Goal: Download file/media

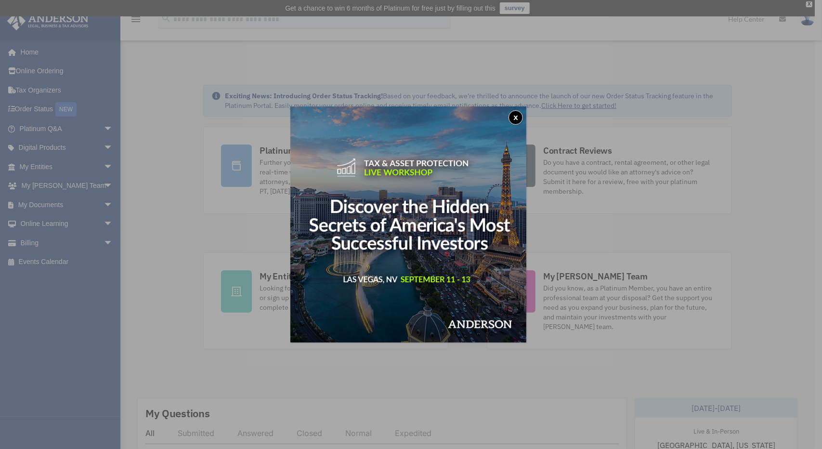
click at [519, 116] on button "x" at bounding box center [515, 117] width 14 height 14
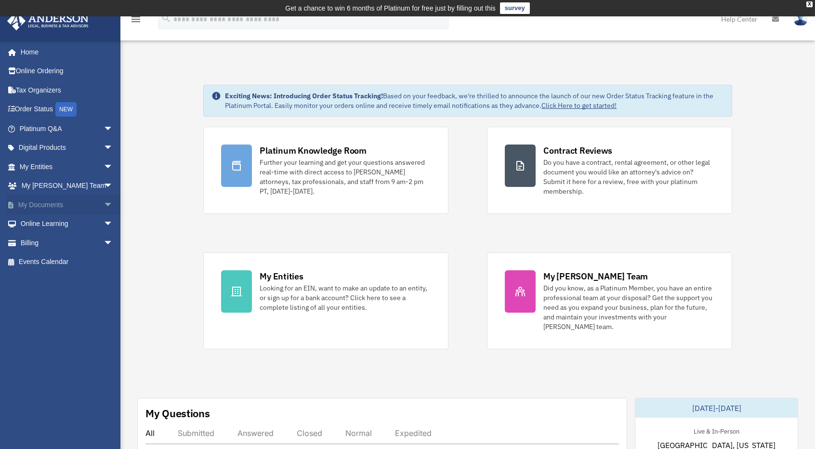
click at [42, 205] on link "My Documents arrow_drop_down" at bounding box center [67, 204] width 121 height 19
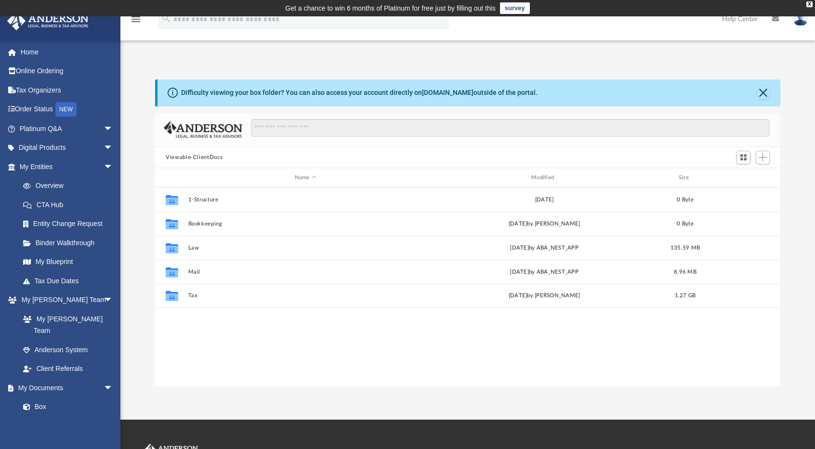
scroll to position [211, 617]
click at [761, 91] on button "Close" at bounding box center [762, 92] width 13 height 13
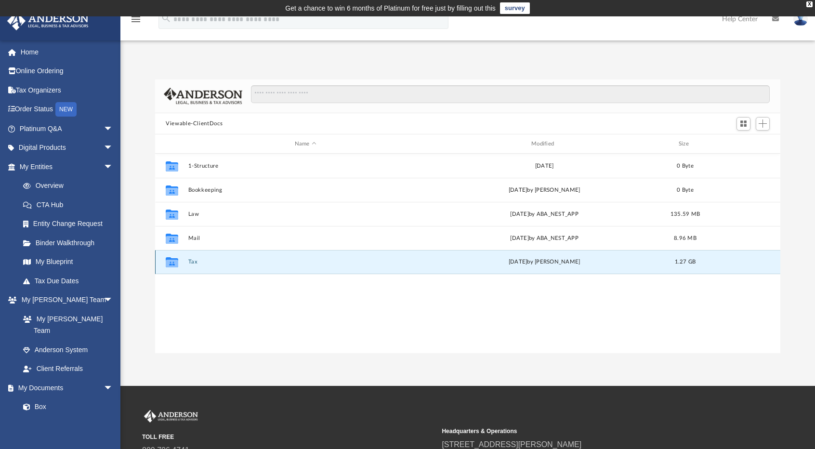
click at [191, 261] on button "Tax" at bounding box center [305, 262] width 235 height 6
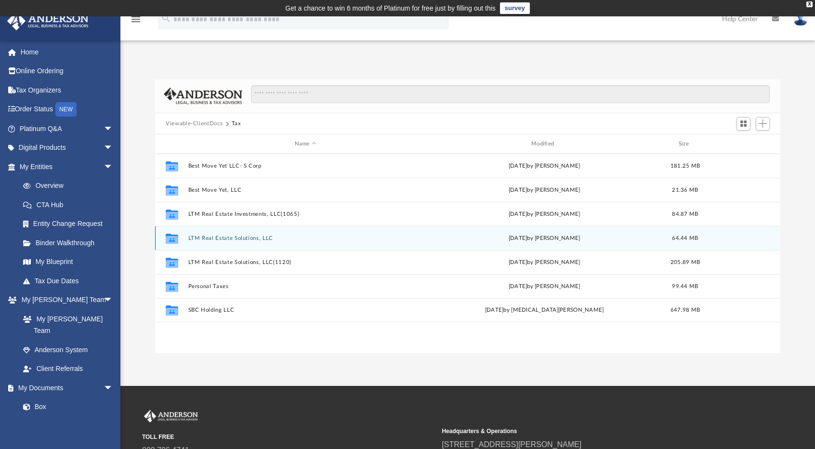
click at [256, 242] on div "Collaborated Folder LTM Real Estate Solutions, LLC [DATE] by [PERSON_NAME] 64.4…" at bounding box center [467, 238] width 625 height 24
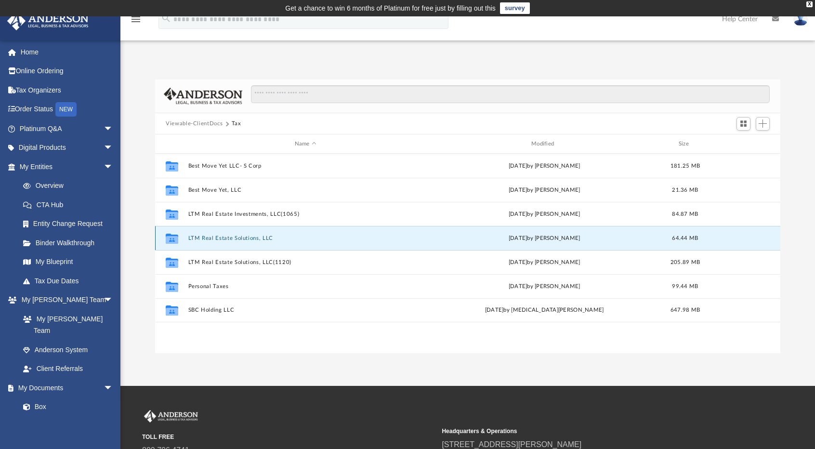
click at [254, 238] on button "LTM Real Estate Solutions, LLC" at bounding box center [305, 238] width 235 height 6
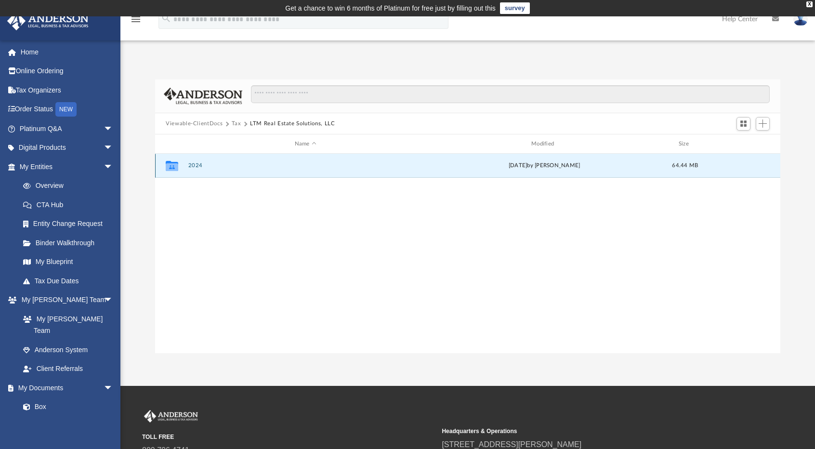
click at [193, 166] on button "2024" at bounding box center [305, 166] width 235 height 6
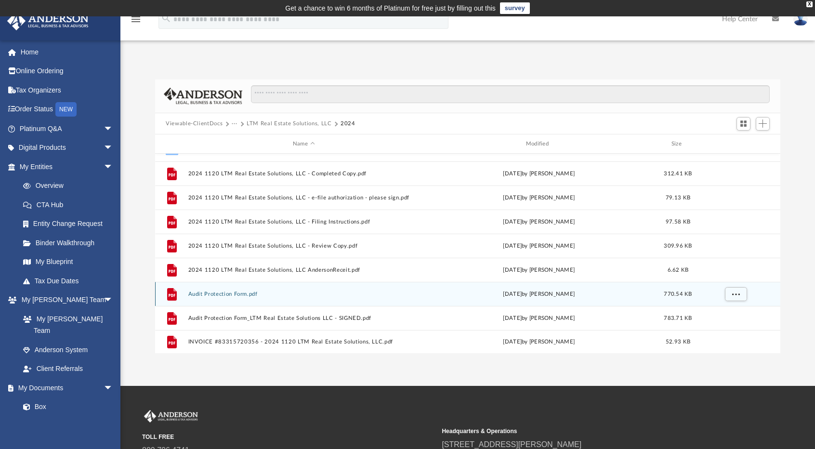
scroll to position [0, 0]
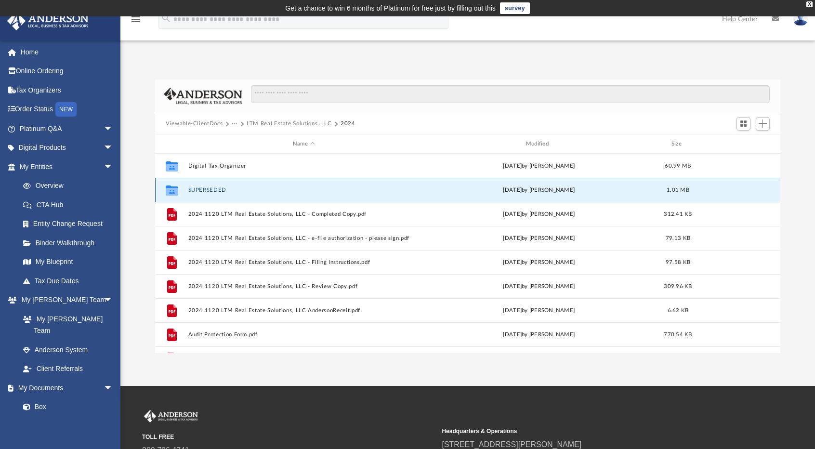
click at [207, 187] on button "SUPERSEDED" at bounding box center [303, 190] width 231 height 6
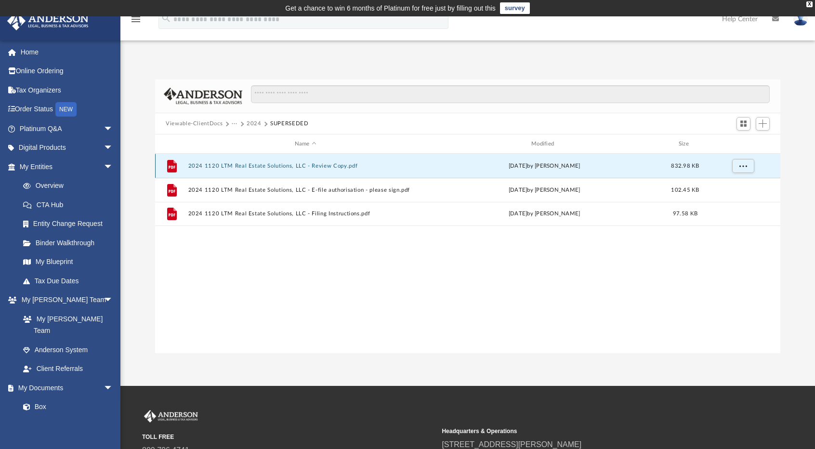
click at [249, 166] on button "2024 1120 LTM Real Estate Solutions, LLC - Review Copy.pdf" at bounding box center [305, 166] width 235 height 6
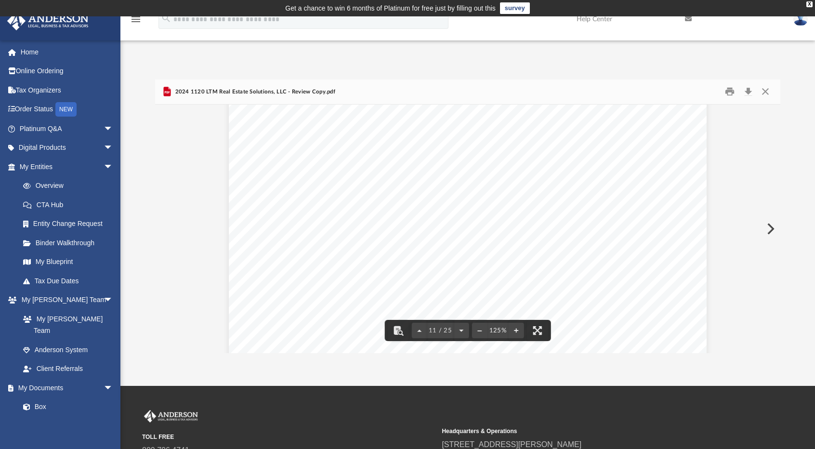
scroll to position [7017, 0]
click at [768, 92] on button "Close" at bounding box center [764, 91] width 17 height 15
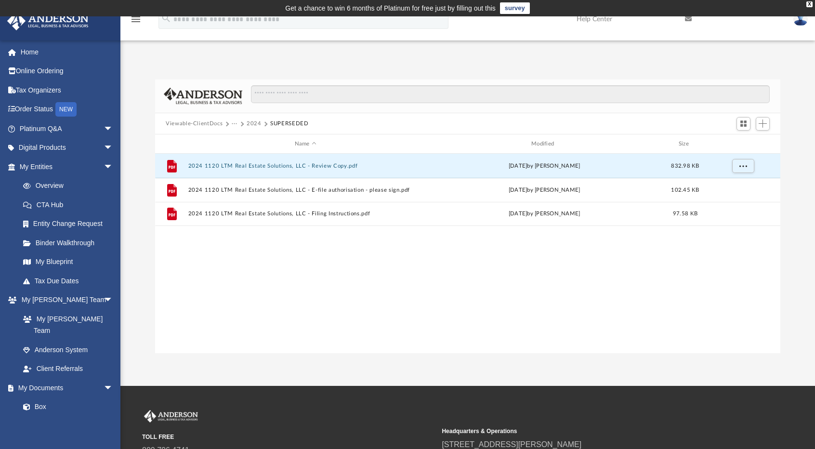
click at [256, 121] on button "2024" at bounding box center [254, 123] width 15 height 9
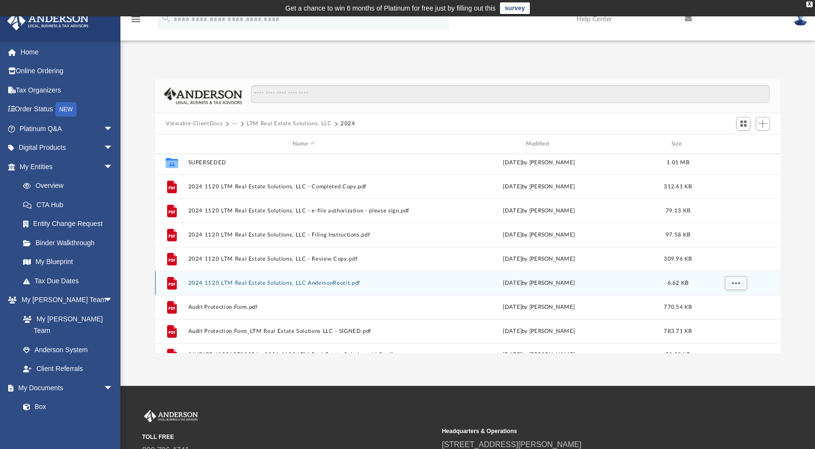
scroll to position [40, 0]
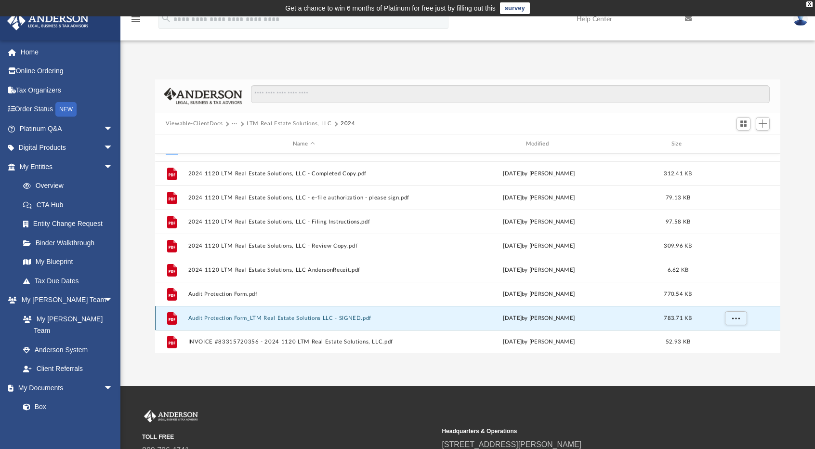
click at [327, 317] on button "Audit Protection Form_LTM Real Estate Solutions LLC - SIGNED.pdf" at bounding box center [303, 318] width 231 height 6
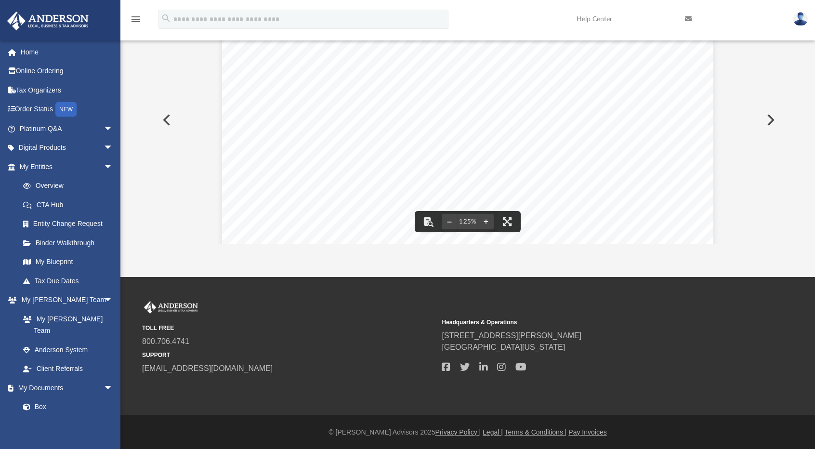
scroll to position [0, 0]
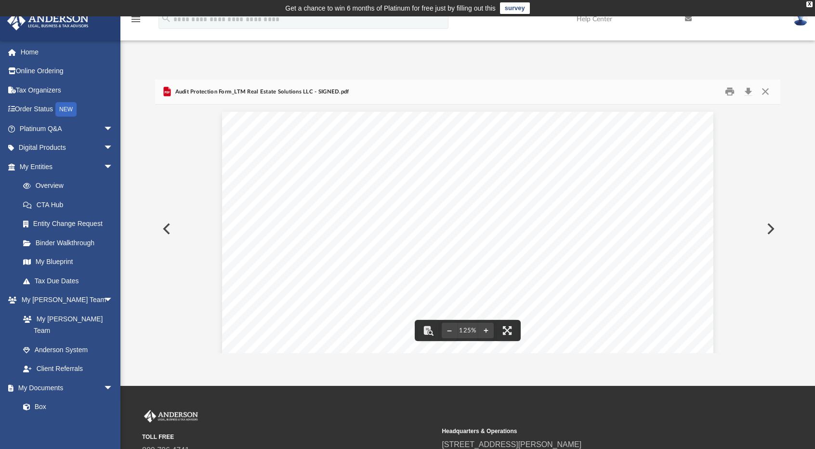
click at [771, 228] on button "Preview" at bounding box center [769, 228] width 21 height 27
click at [761, 92] on button "Close" at bounding box center [764, 91] width 17 height 15
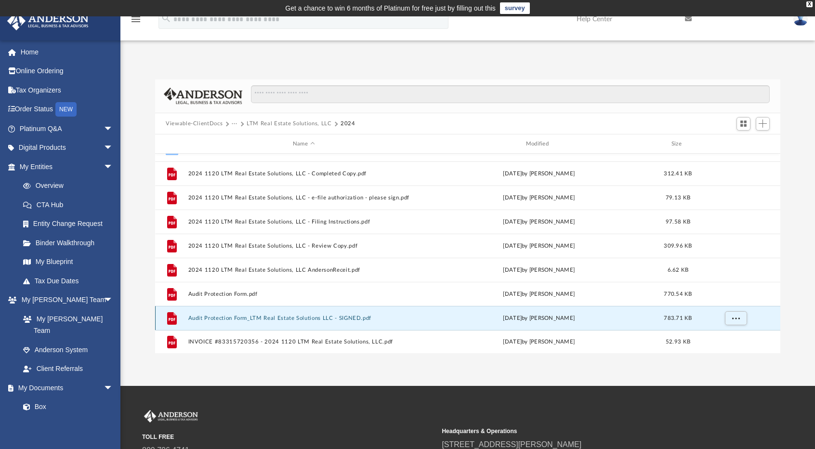
click at [357, 315] on button "Audit Protection Form_LTM Real Estate Solutions LLC - SIGNED.pdf" at bounding box center [303, 318] width 231 height 6
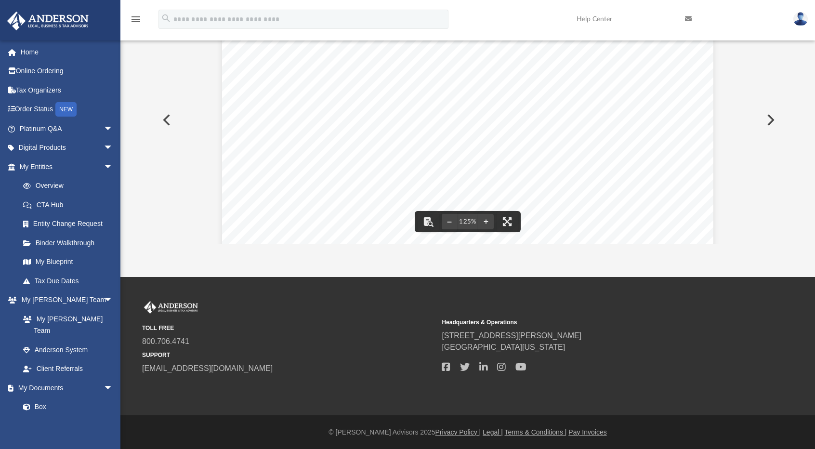
scroll to position [0, 0]
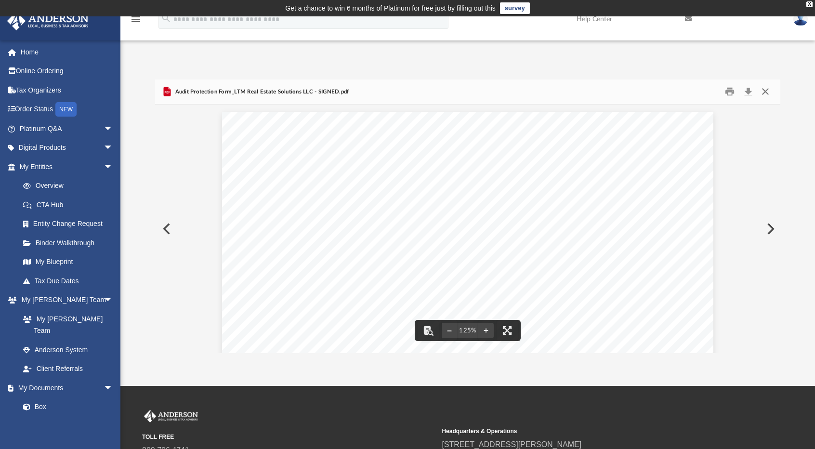
click at [765, 91] on button "Close" at bounding box center [764, 91] width 17 height 15
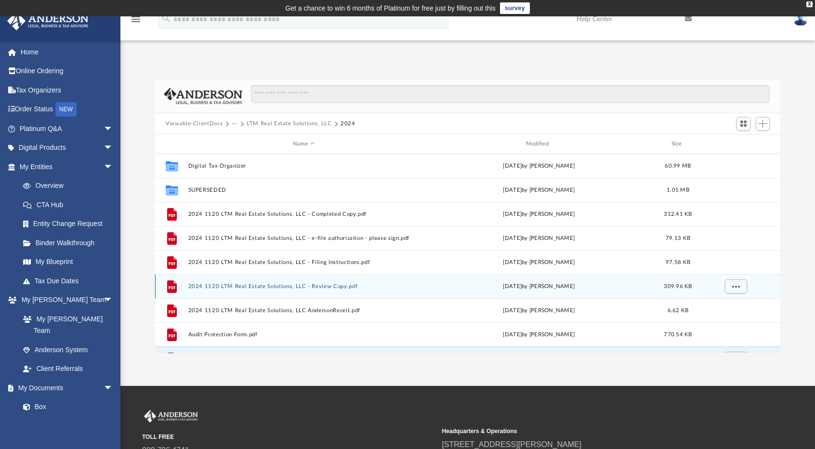
scroll to position [0, 0]
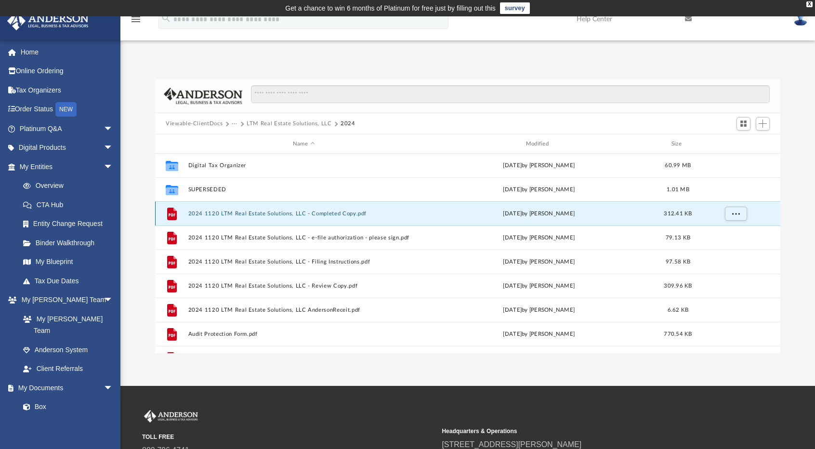
click at [324, 213] on button "2024 1120 LTM Real Estate Solutions, LLC - Completed Copy.pdf" at bounding box center [303, 213] width 231 height 6
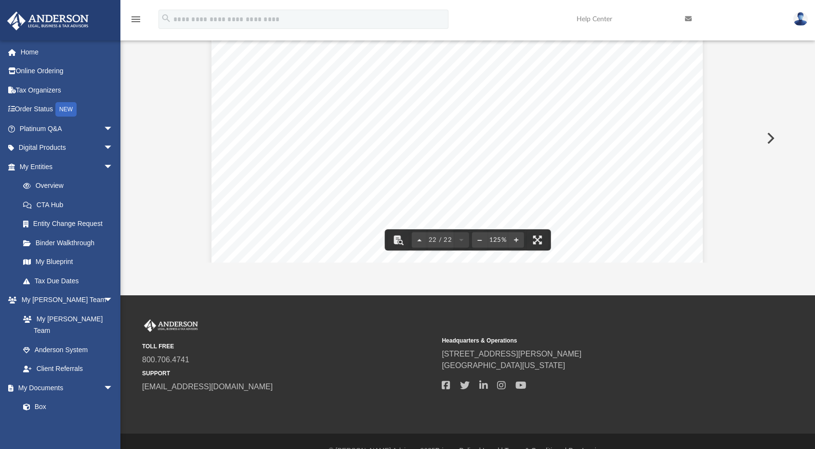
scroll to position [0, 0]
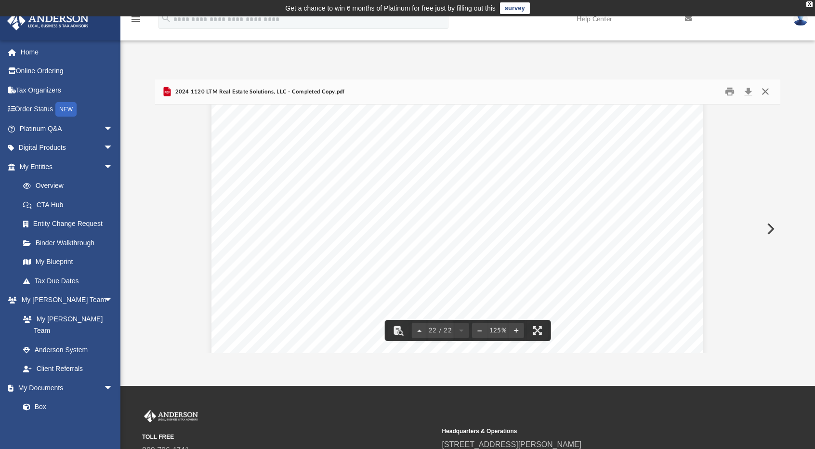
click at [767, 89] on button "Close" at bounding box center [764, 91] width 17 height 15
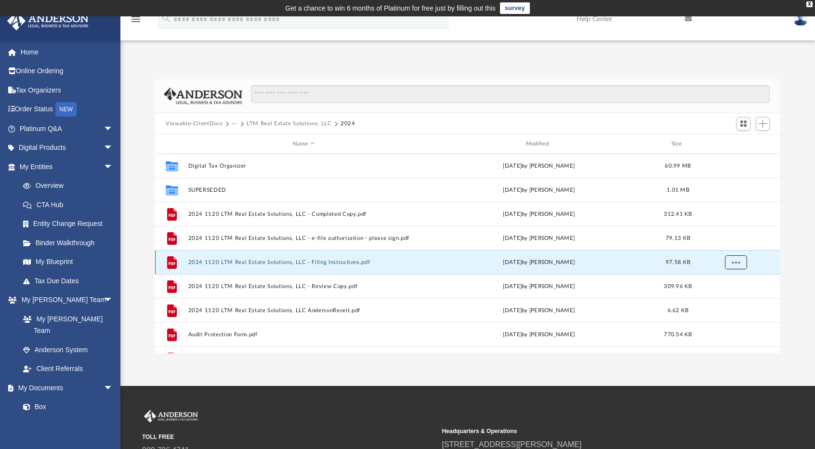
click at [737, 264] on span "More options" at bounding box center [736, 262] width 8 height 5
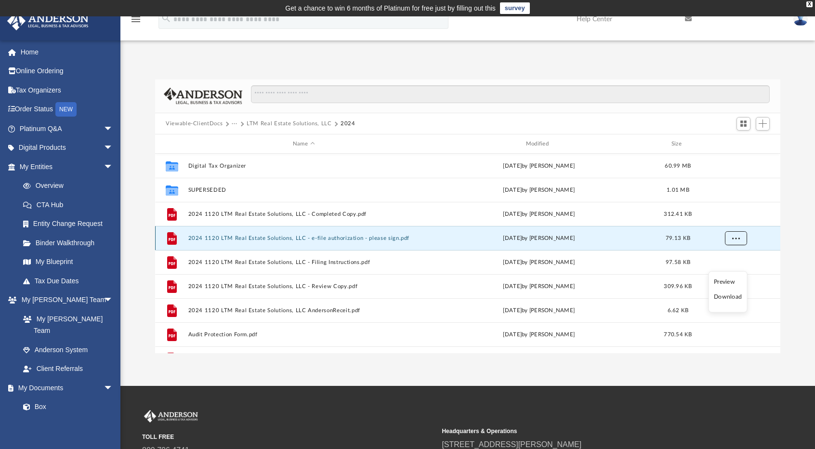
click at [738, 233] on button "More options" at bounding box center [736, 238] width 22 height 14
click at [793, 222] on div "Difficulty viewing your box folder? You can also access your account directly o…" at bounding box center [467, 216] width 694 height 274
drag, startPoint x: 576, startPoint y: 235, endPoint x: 732, endPoint y: 234, distance: 156.0
click at [732, 234] on button "More options" at bounding box center [736, 238] width 22 height 14
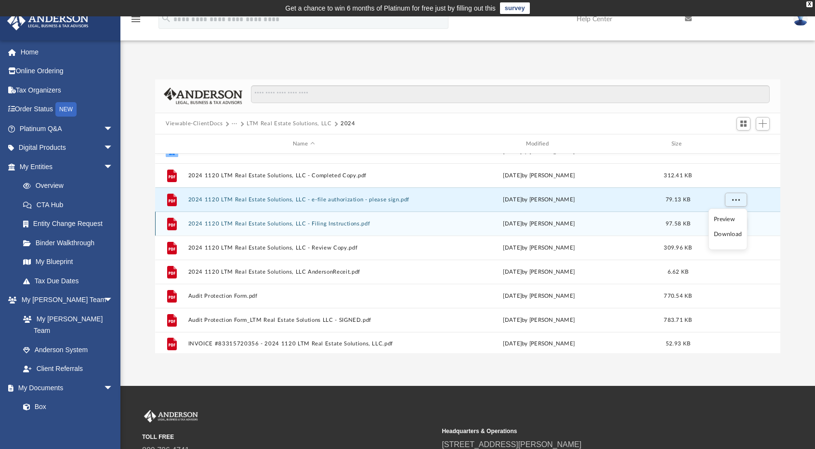
scroll to position [39, 0]
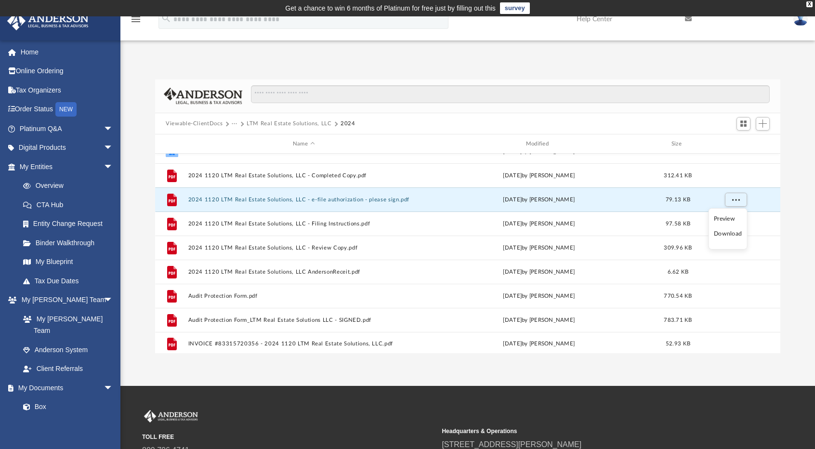
click at [793, 253] on div "Difficulty viewing your box folder? You can also access your account directly o…" at bounding box center [467, 216] width 694 height 274
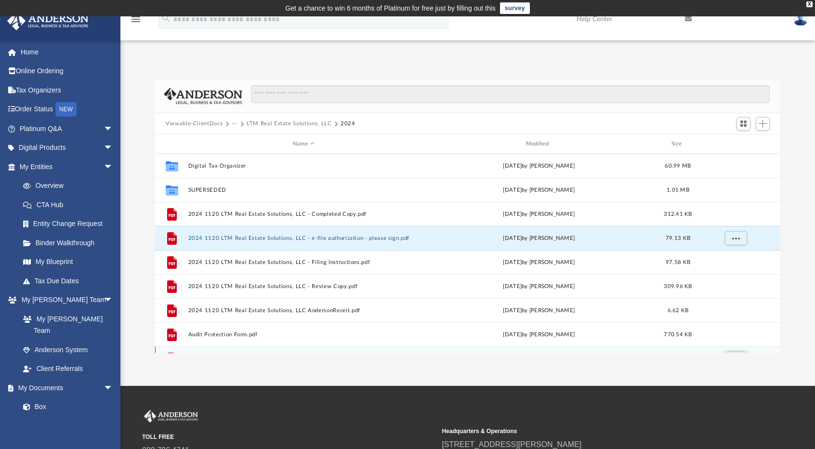
scroll to position [8, 0]
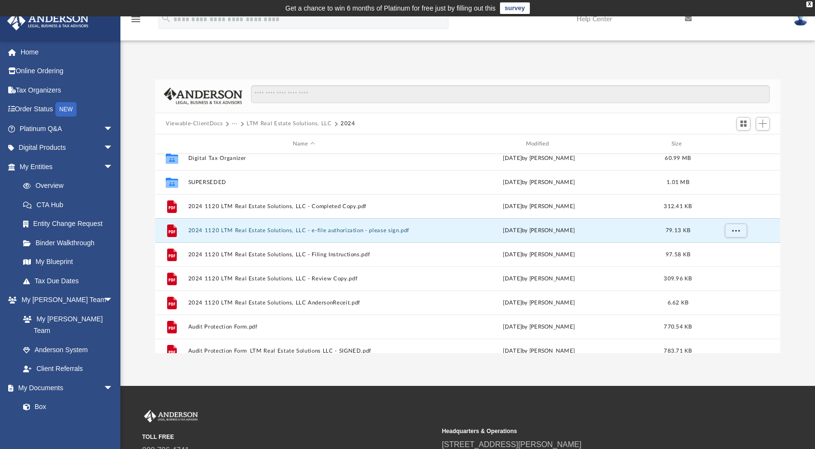
click at [240, 124] on span at bounding box center [241, 123] width 5 height 5
click at [240, 123] on span at bounding box center [241, 123] width 5 height 5
click at [225, 123] on span at bounding box center [226, 123] width 5 height 5
click at [206, 123] on button "Viewable-ClientDocs" at bounding box center [194, 123] width 57 height 9
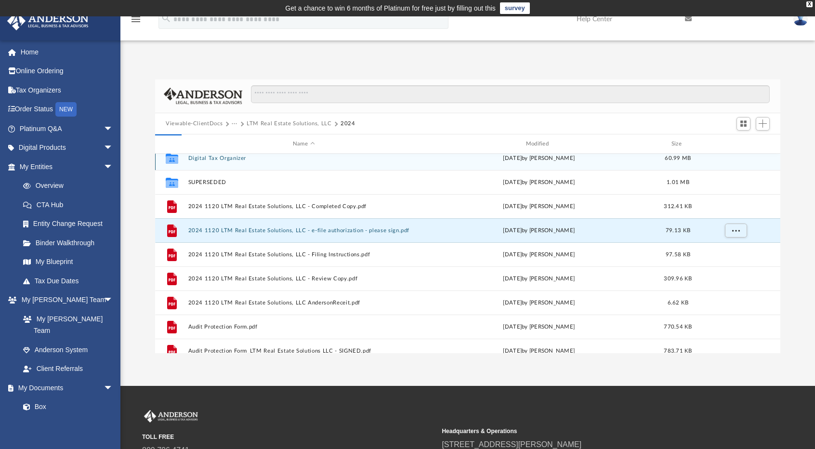
scroll to position [0, 0]
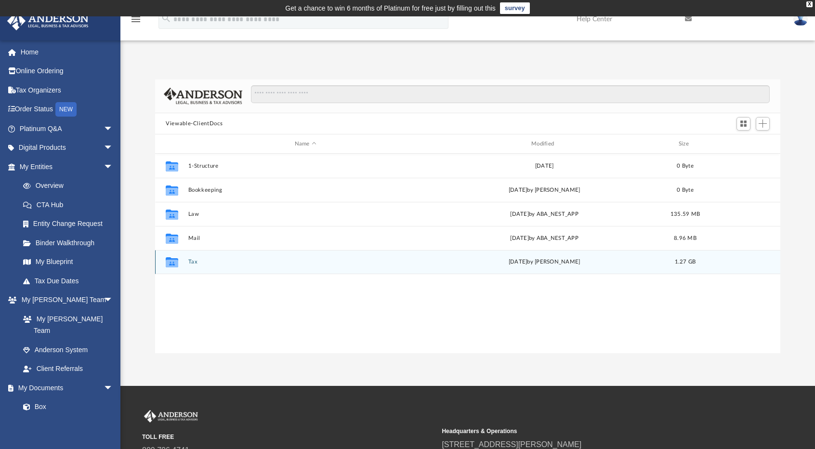
click at [193, 264] on button "Tax" at bounding box center [305, 262] width 235 height 6
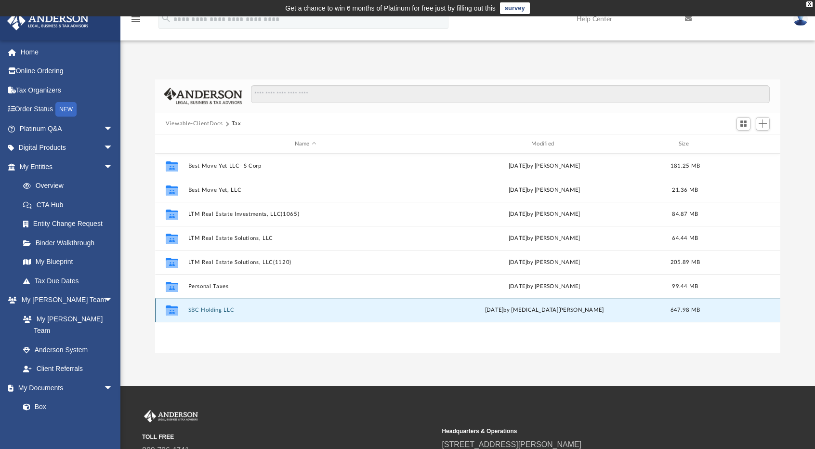
click at [211, 307] on button "SBC Holding LLC" at bounding box center [305, 310] width 235 height 6
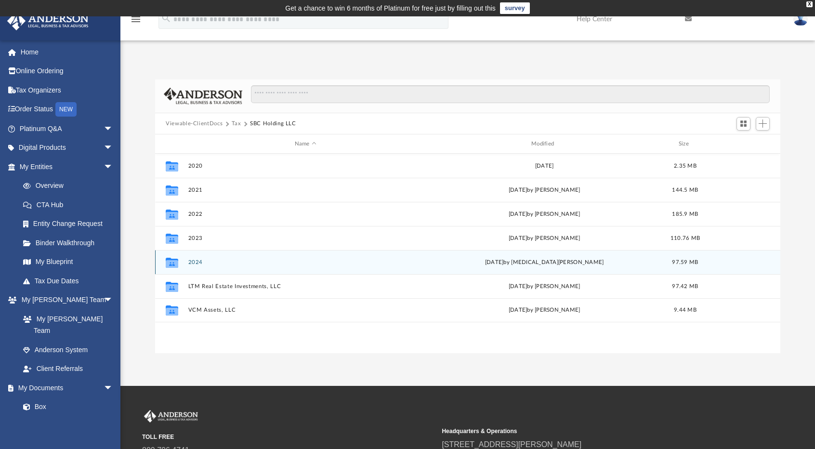
click at [190, 262] on button "2024" at bounding box center [305, 262] width 235 height 6
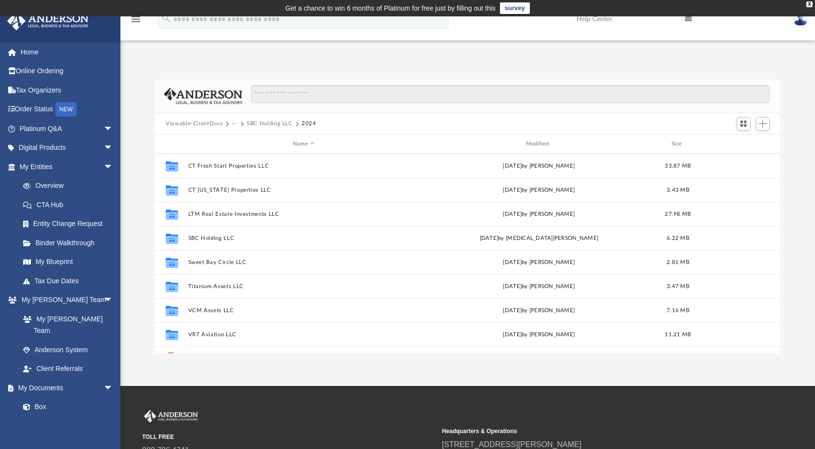
click at [283, 120] on button "SBC Holding LLC" at bounding box center [270, 123] width 46 height 9
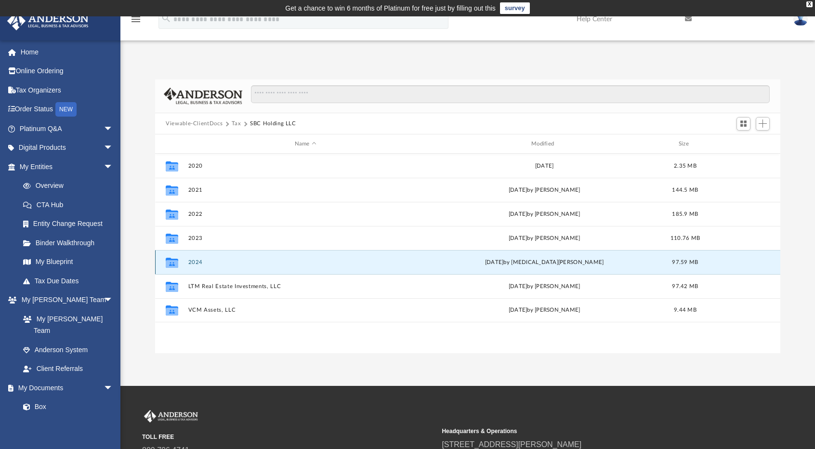
click at [195, 261] on button "2024" at bounding box center [305, 262] width 235 height 6
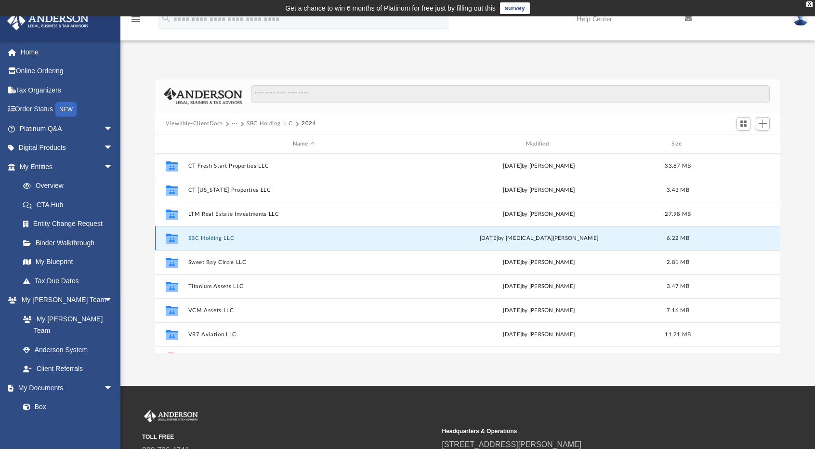
click at [217, 237] on button "SBC Holding LLC" at bounding box center [303, 238] width 231 height 6
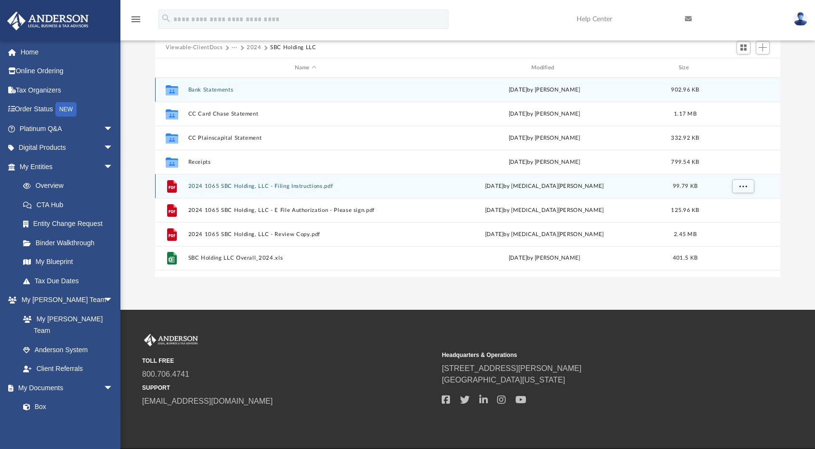
scroll to position [77, 0]
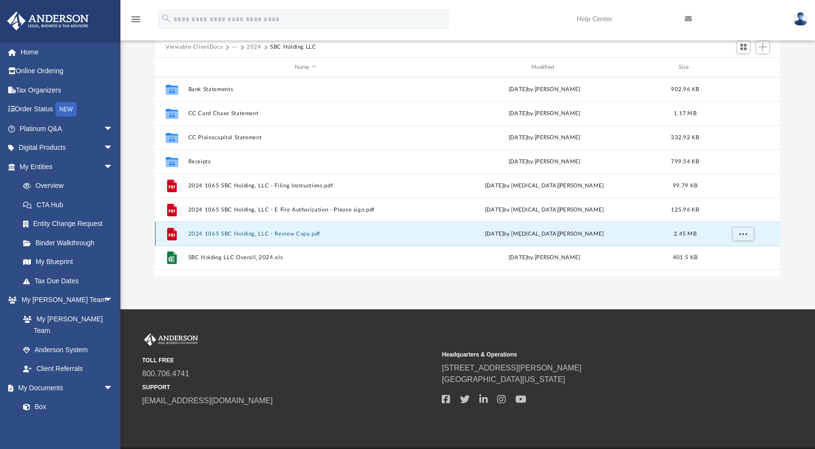
click at [275, 233] on button "2024 1065 SBC Holding, LLC - Review Copy.pdf" at bounding box center [305, 234] width 235 height 6
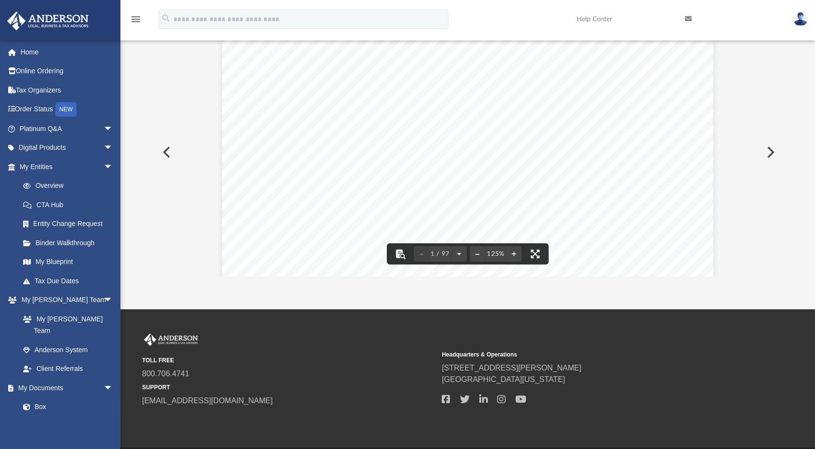
scroll to position [0, 0]
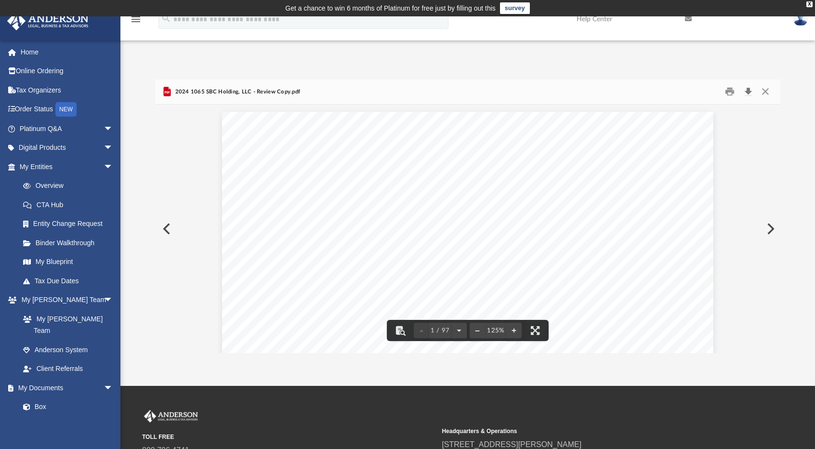
click at [750, 91] on button "Download" at bounding box center [747, 91] width 17 height 15
click at [768, 93] on button "Close" at bounding box center [764, 91] width 17 height 15
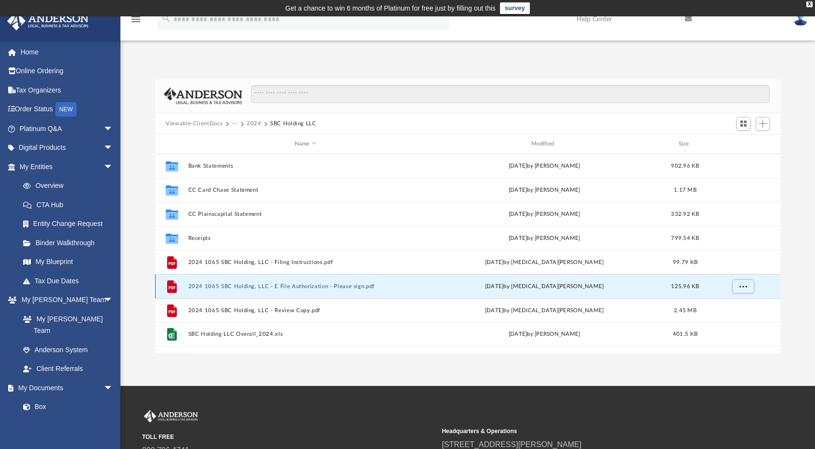
click at [268, 285] on button "2024 1065 SBC Holding, LLC - E File Authorization - Please sign.pdf" at bounding box center [305, 286] width 235 height 6
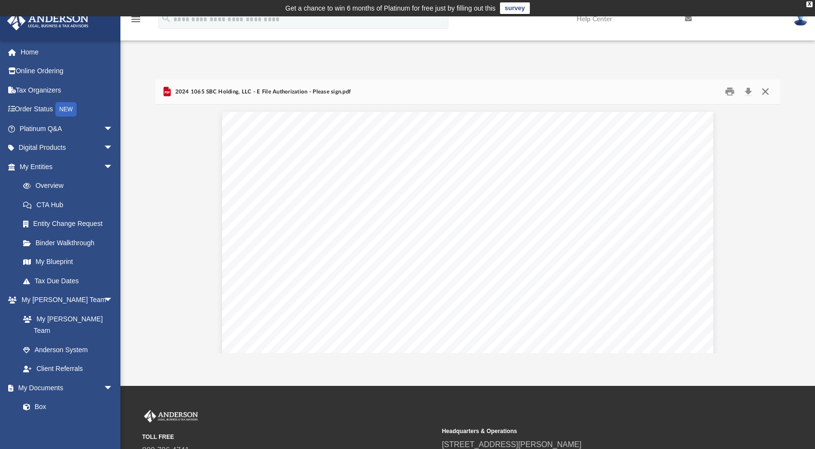
click at [764, 90] on button "Close" at bounding box center [764, 91] width 17 height 15
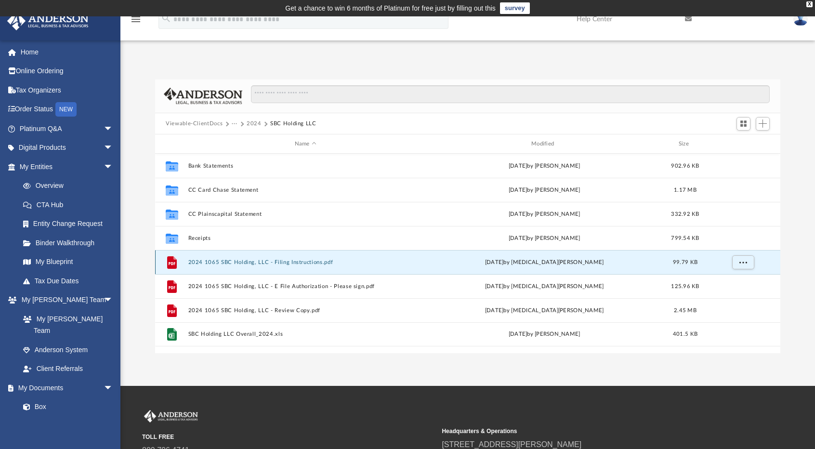
click at [282, 262] on button "2024 1065 SBC Holding, LLC - Filing Instructions.pdf" at bounding box center [305, 262] width 235 height 6
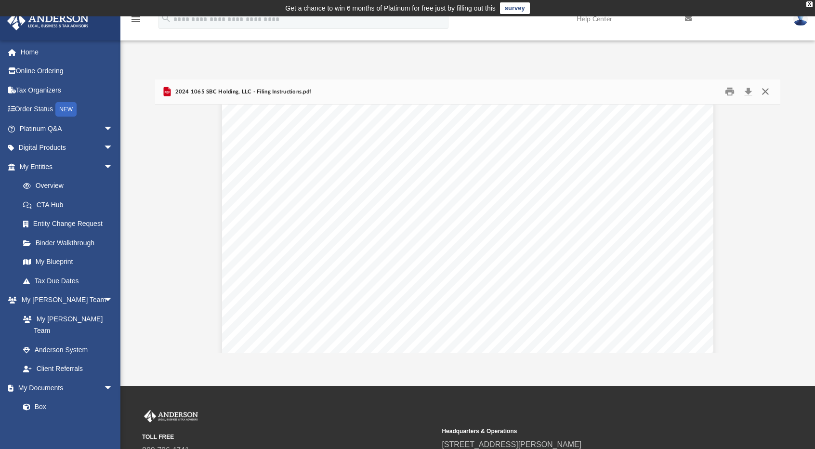
click at [767, 93] on button "Close" at bounding box center [764, 91] width 17 height 15
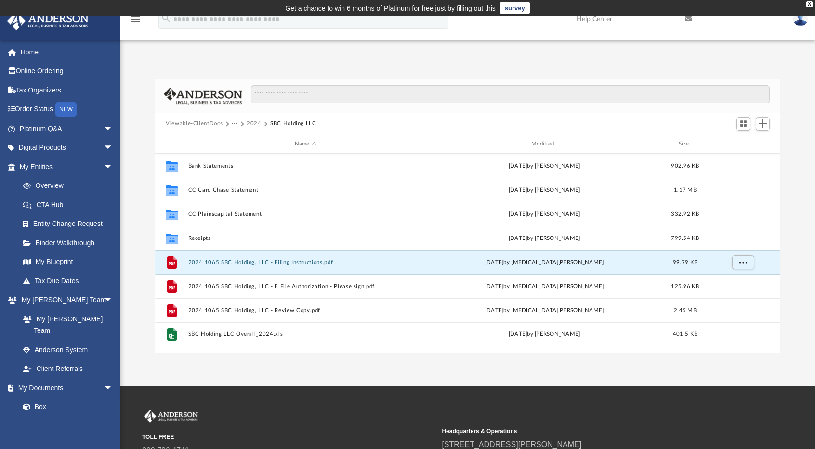
click at [253, 125] on button "2024" at bounding box center [254, 123] width 15 height 9
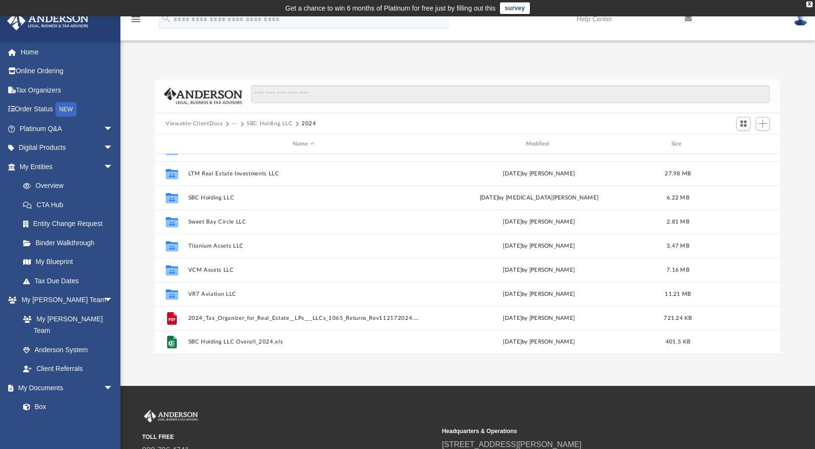
click at [241, 124] on span at bounding box center [241, 123] width 5 height 5
click at [218, 119] on button "Viewable-ClientDocs" at bounding box center [194, 123] width 57 height 9
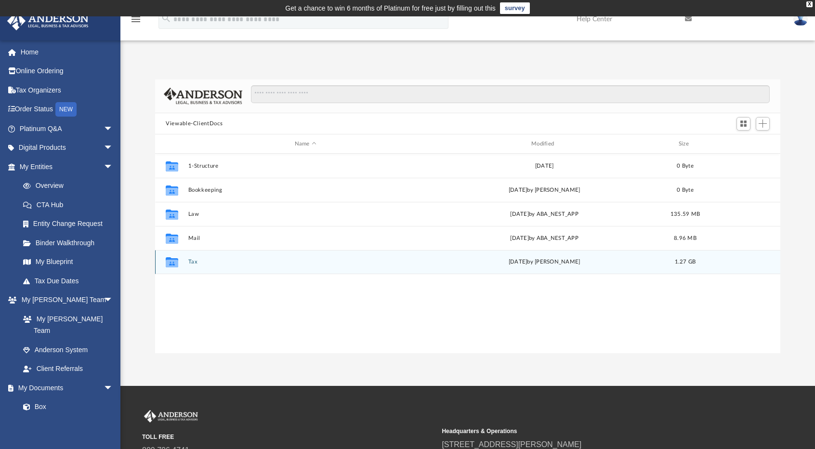
click at [194, 261] on button "Tax" at bounding box center [305, 262] width 235 height 6
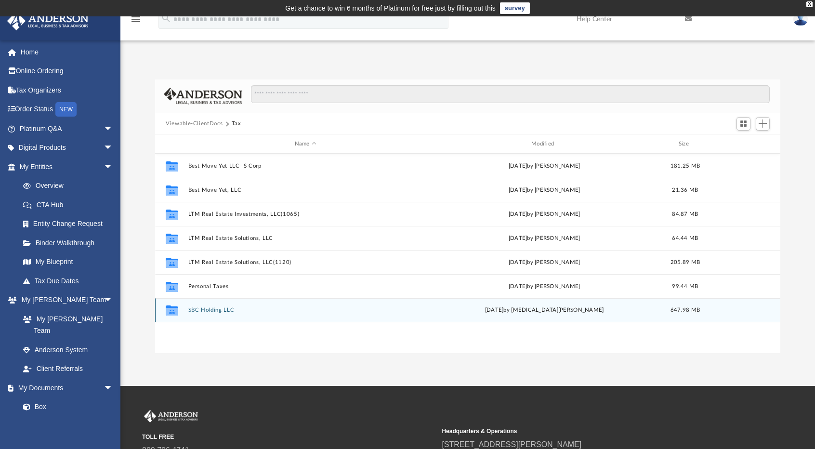
click at [222, 308] on button "SBC Holding LLC" at bounding box center [305, 310] width 235 height 6
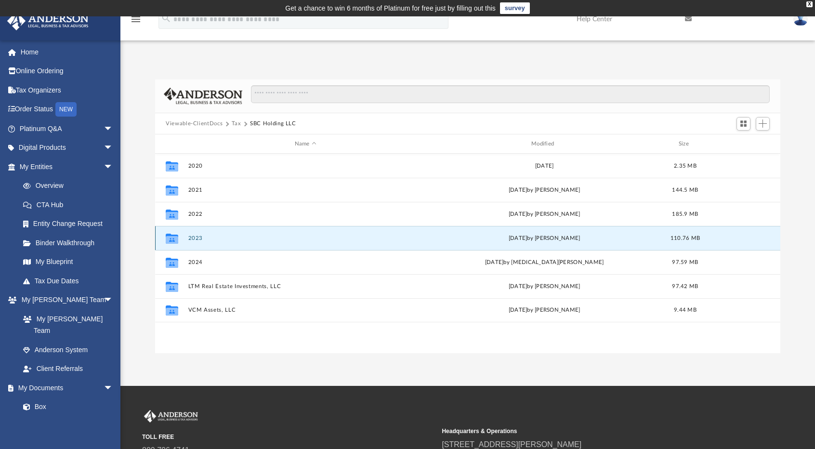
click at [196, 236] on button "2023" at bounding box center [305, 238] width 235 height 6
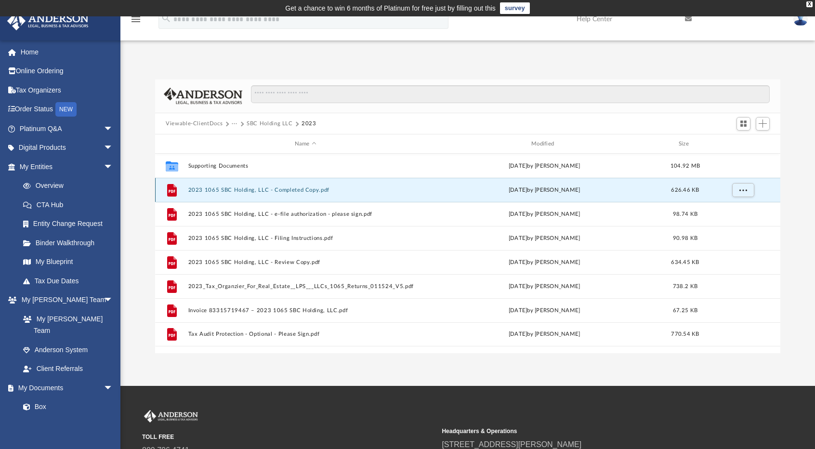
click at [247, 191] on button "2023 1065 SBC Holding, LLC - Completed Copy.pdf" at bounding box center [305, 190] width 235 height 6
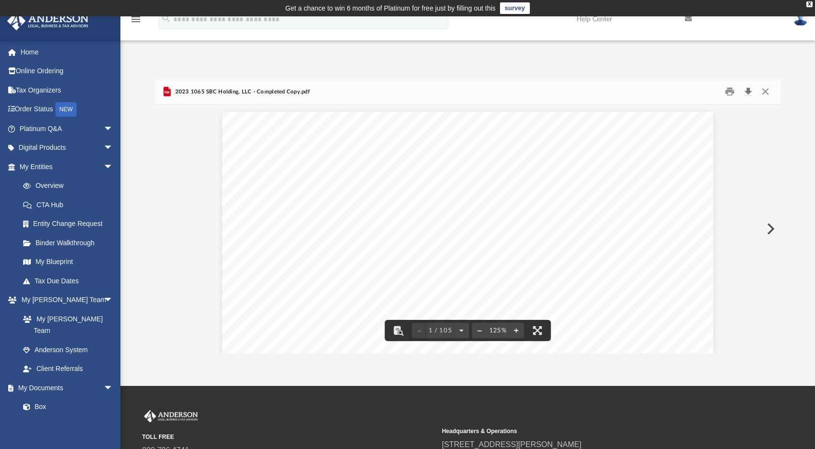
click at [749, 94] on button "Download" at bounding box center [747, 91] width 17 height 15
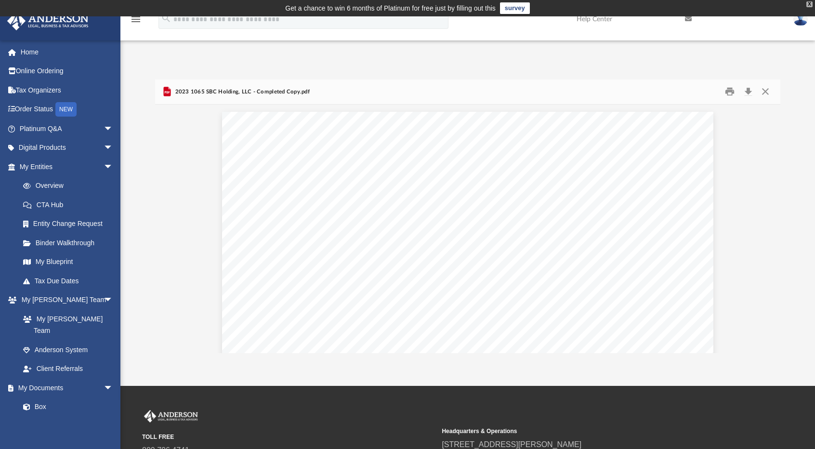
click at [810, 4] on div "X" at bounding box center [809, 4] width 6 height 6
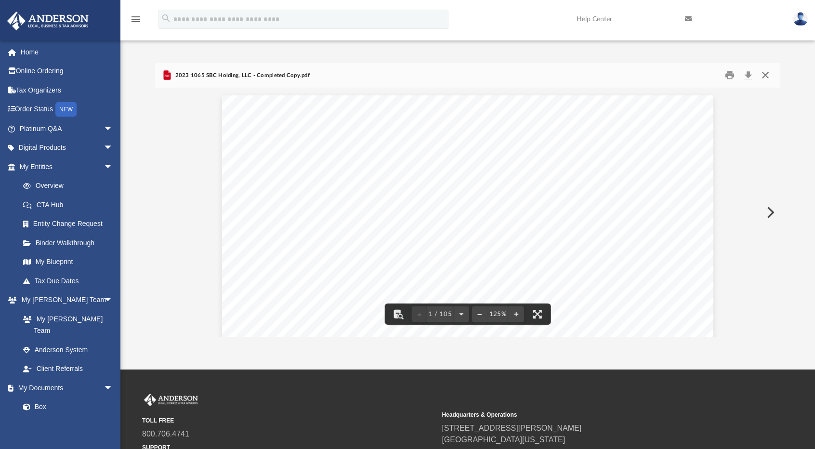
click at [762, 78] on button "Close" at bounding box center [764, 75] width 17 height 15
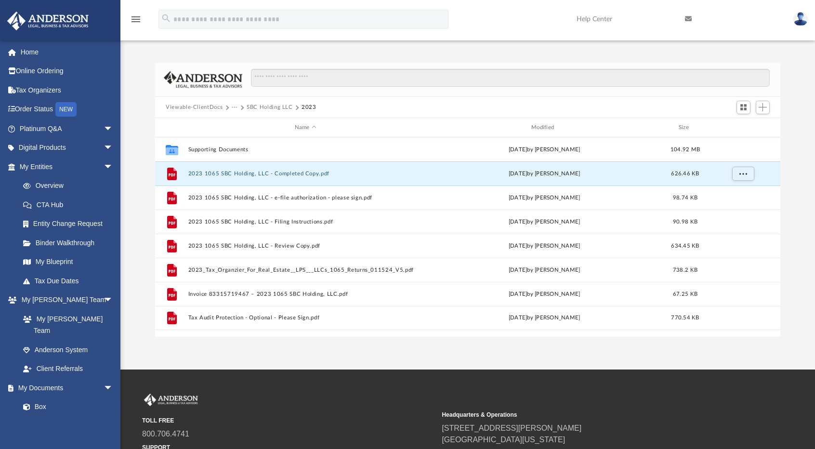
click at [225, 107] on span at bounding box center [226, 107] width 5 height 5
click at [207, 106] on button "Viewable-ClientDocs" at bounding box center [194, 107] width 57 height 9
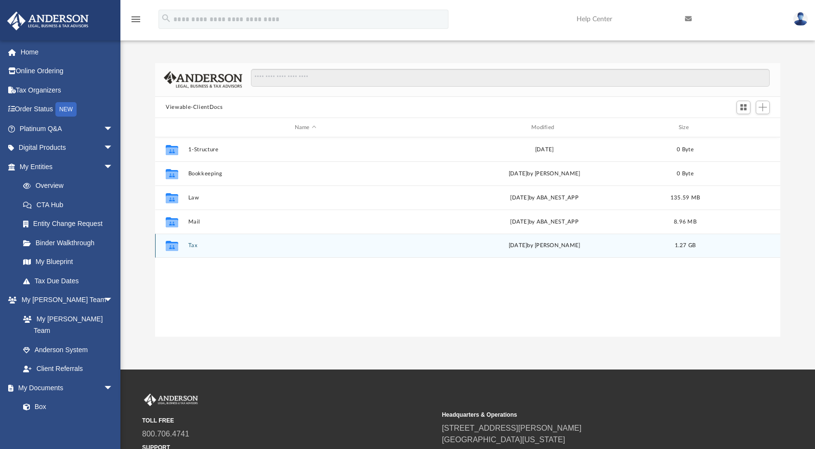
click at [190, 243] on button "Tax" at bounding box center [305, 246] width 235 height 6
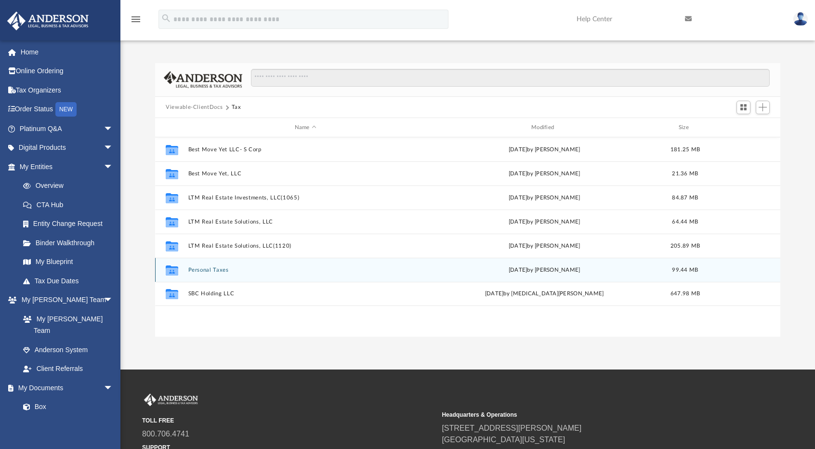
click at [223, 267] on button "Personal Taxes" at bounding box center [305, 270] width 235 height 6
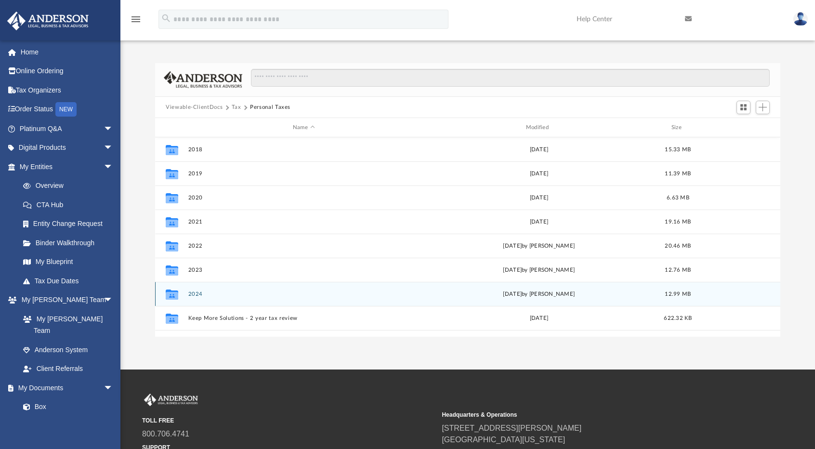
click at [196, 291] on button "2024" at bounding box center [303, 294] width 231 height 6
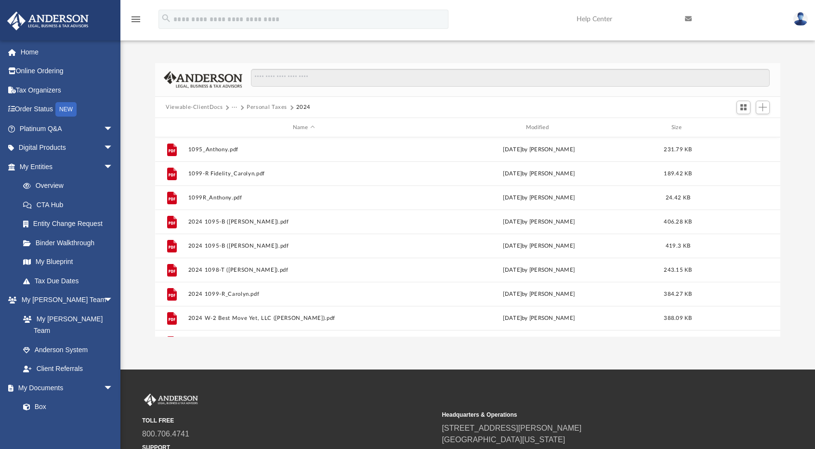
click at [253, 104] on button "Personal Taxes" at bounding box center [267, 107] width 40 height 9
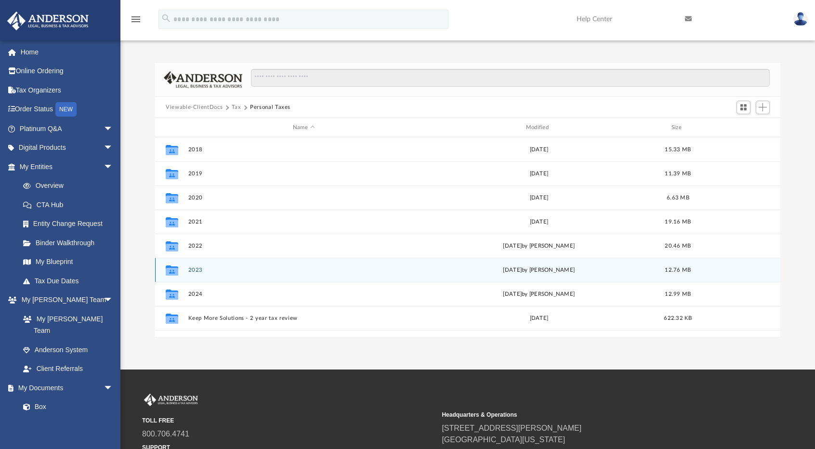
click at [196, 274] on div "Collaborated Folder 2023 [DATE] by [PERSON_NAME] 12.76 MB" at bounding box center [467, 270] width 625 height 24
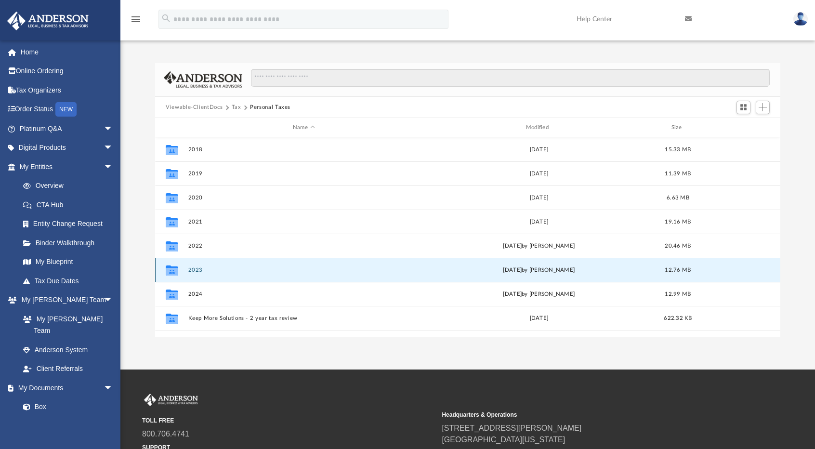
click at [196, 264] on div "Collaborated Folder 2023 [DATE] by [PERSON_NAME] 12.76 MB" at bounding box center [467, 270] width 625 height 24
click at [193, 269] on button "2023" at bounding box center [303, 270] width 231 height 6
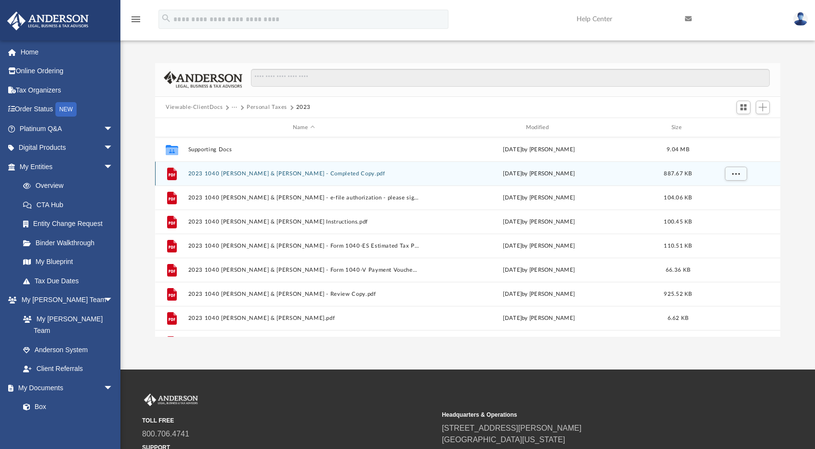
click at [269, 176] on button "2023 1040 [PERSON_NAME] & [PERSON_NAME] - Completed Copy.pdf" at bounding box center [303, 173] width 231 height 6
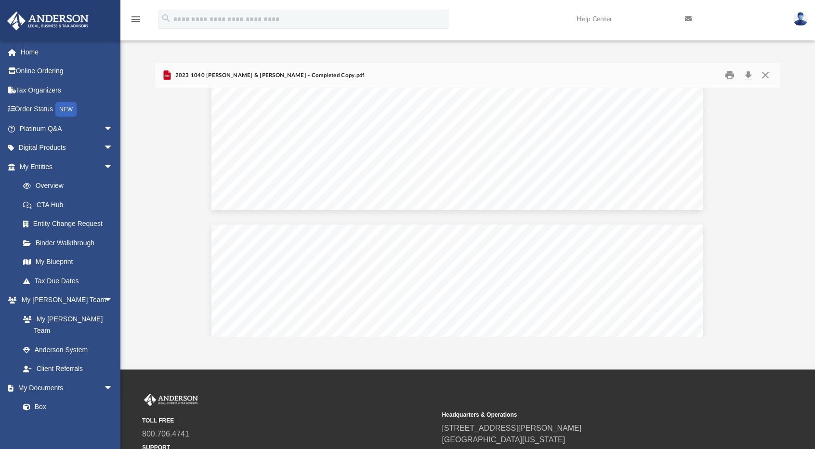
scroll to position [91546, 17]
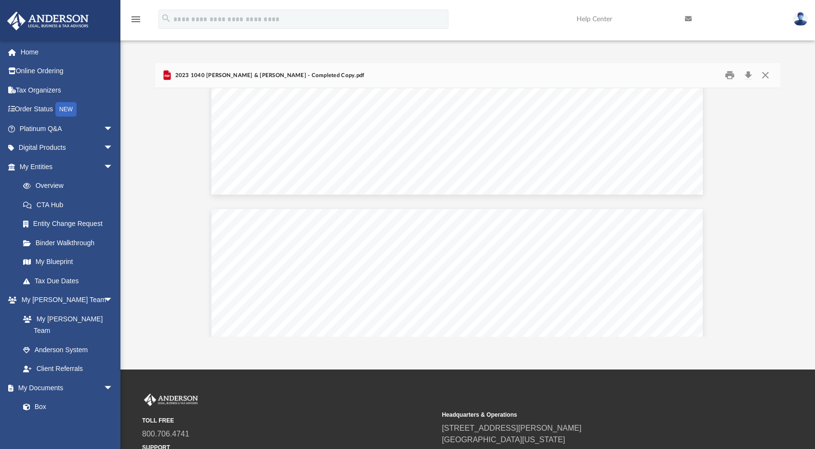
drag, startPoint x: 619, startPoint y: 213, endPoint x: 625, endPoint y: 220, distance: 8.9
